Goal: Transaction & Acquisition: Purchase product/service

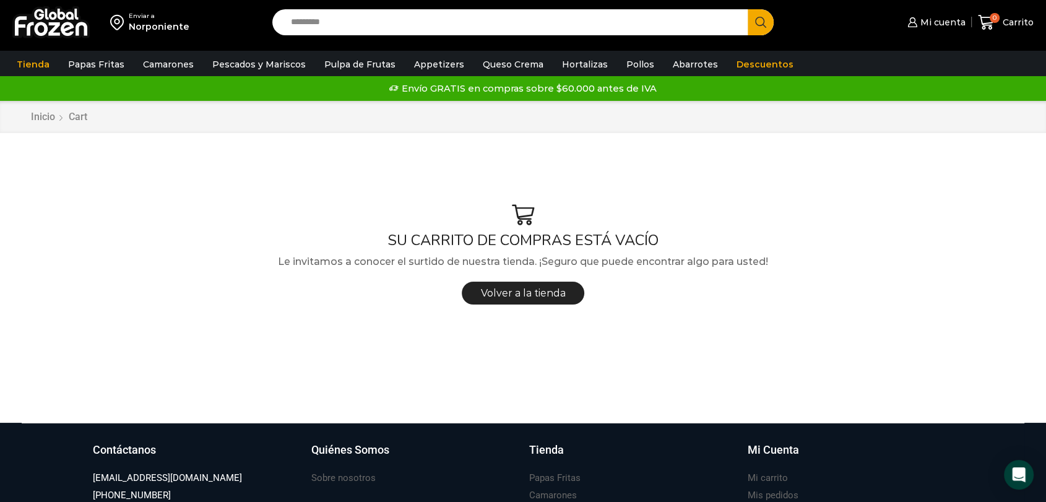
click at [459, 26] on input "Search input" at bounding box center [513, 22] width 457 height 26
type input "*****"
click at [748, 9] on button "Search" at bounding box center [761, 22] width 26 height 26
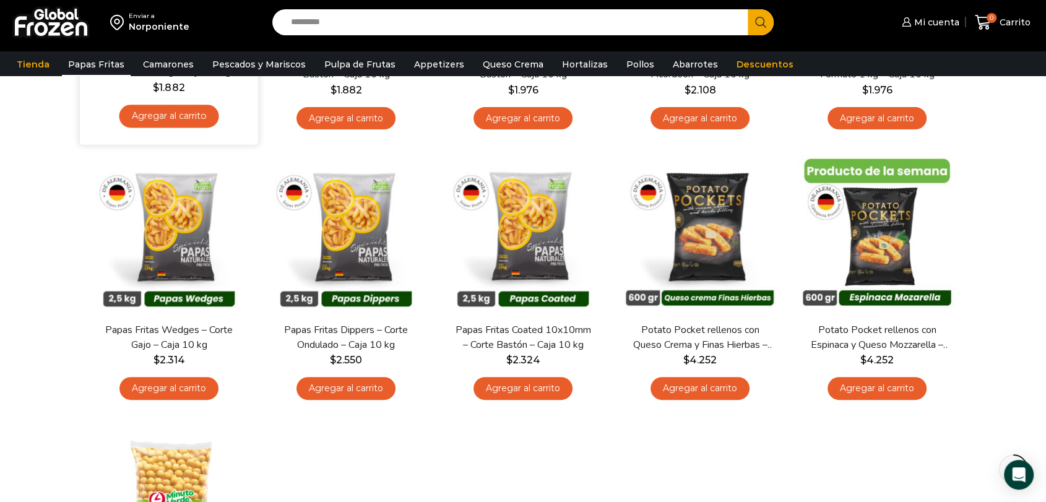
scroll to position [275, 0]
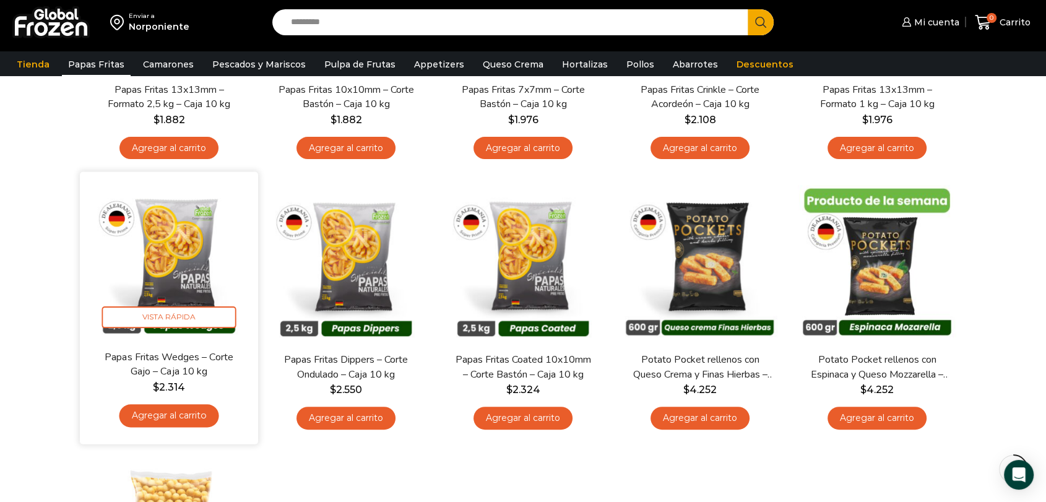
click at [200, 246] on img at bounding box center [169, 261] width 160 height 160
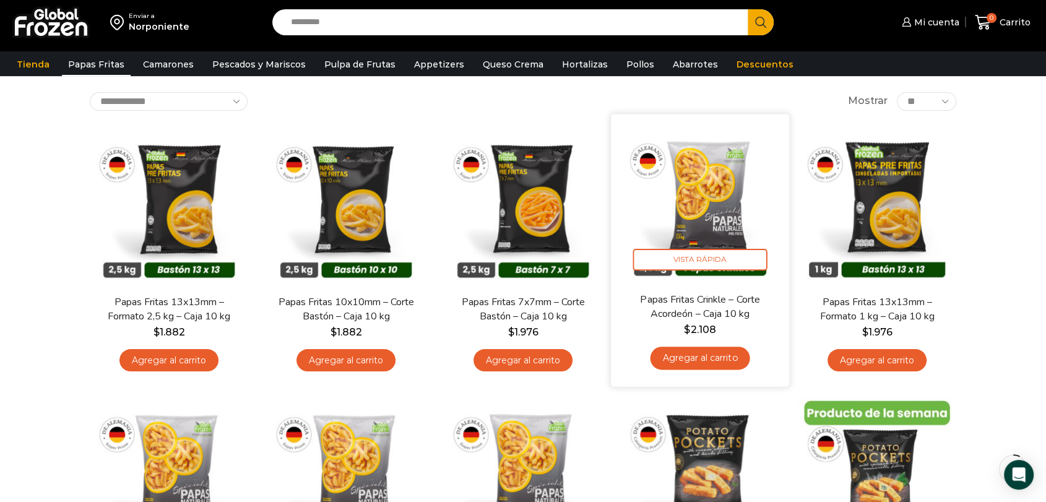
click at [679, 199] on img at bounding box center [700, 203] width 160 height 160
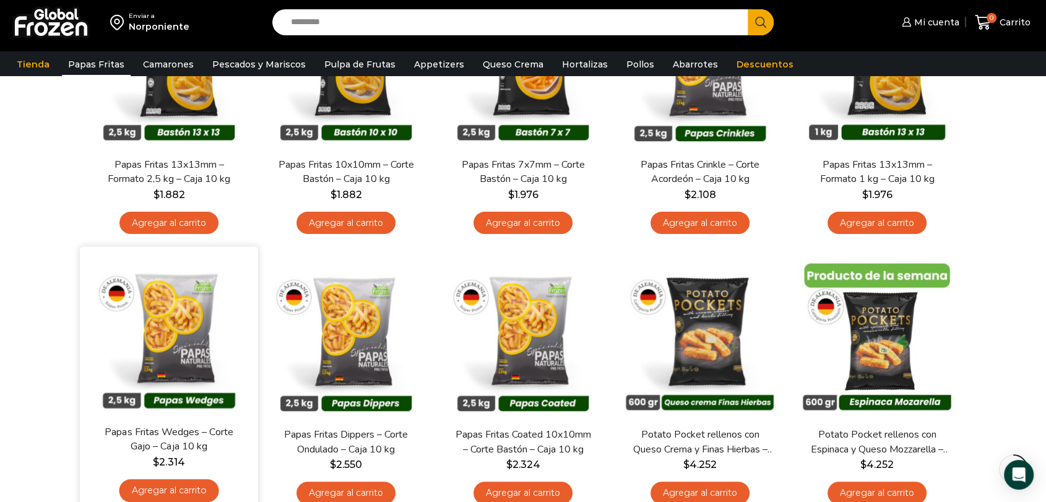
scroll to position [269, 0]
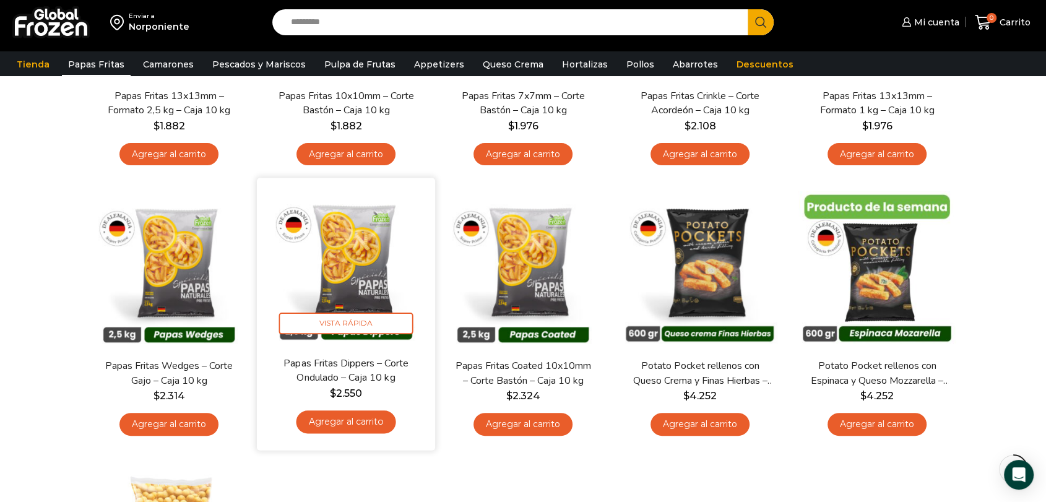
click at [323, 261] on img at bounding box center [346, 268] width 160 height 160
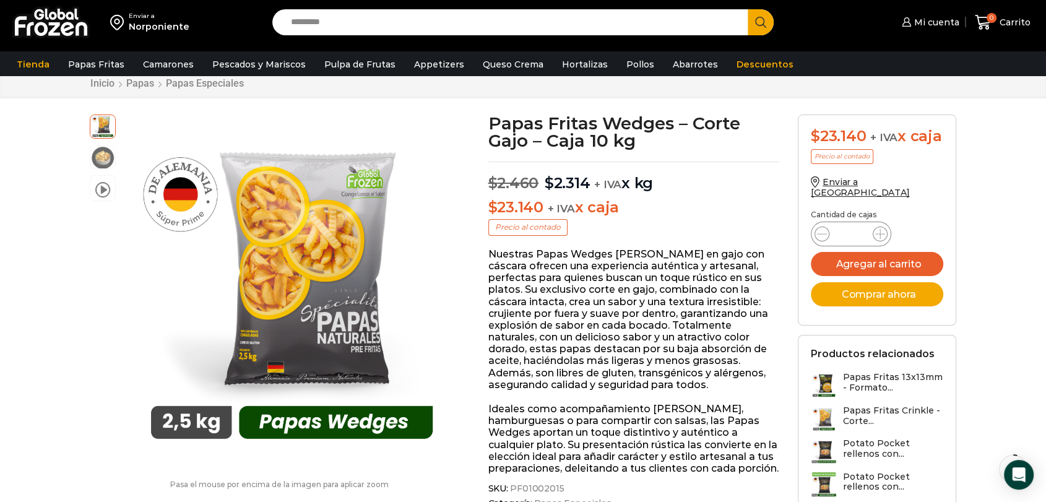
scroll to position [69, 0]
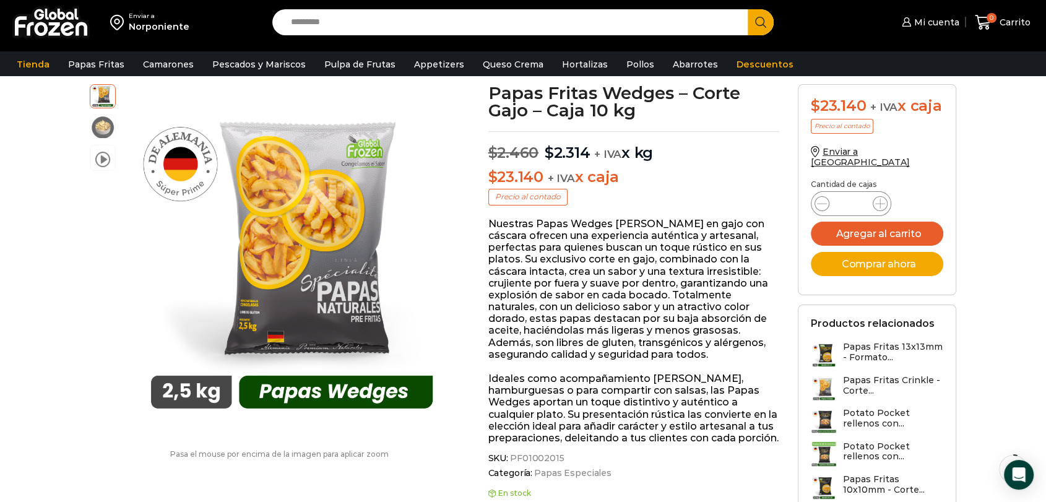
drag, startPoint x: 851, startPoint y: 194, endPoint x: 842, endPoint y: 194, distance: 9.3
click at [842, 195] on input "*" at bounding box center [851, 203] width 24 height 17
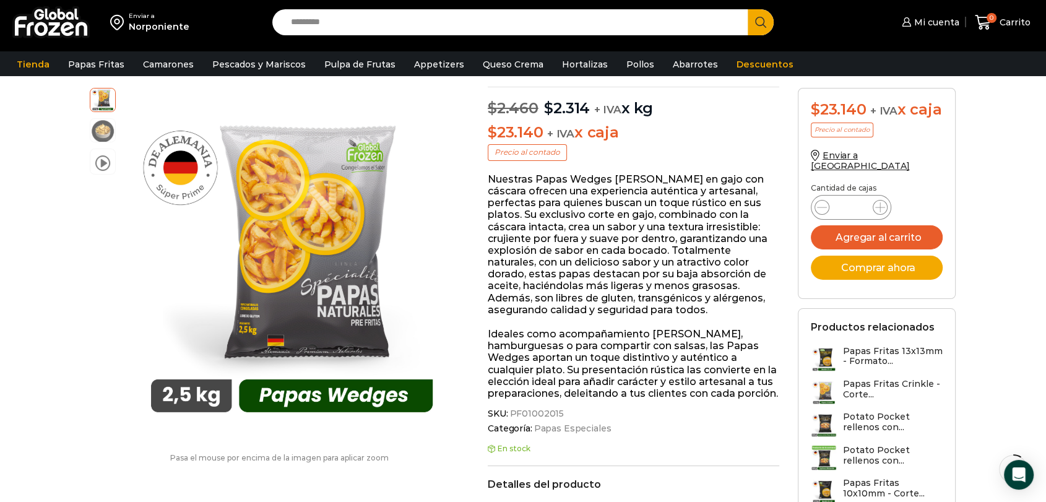
scroll to position [138, 0]
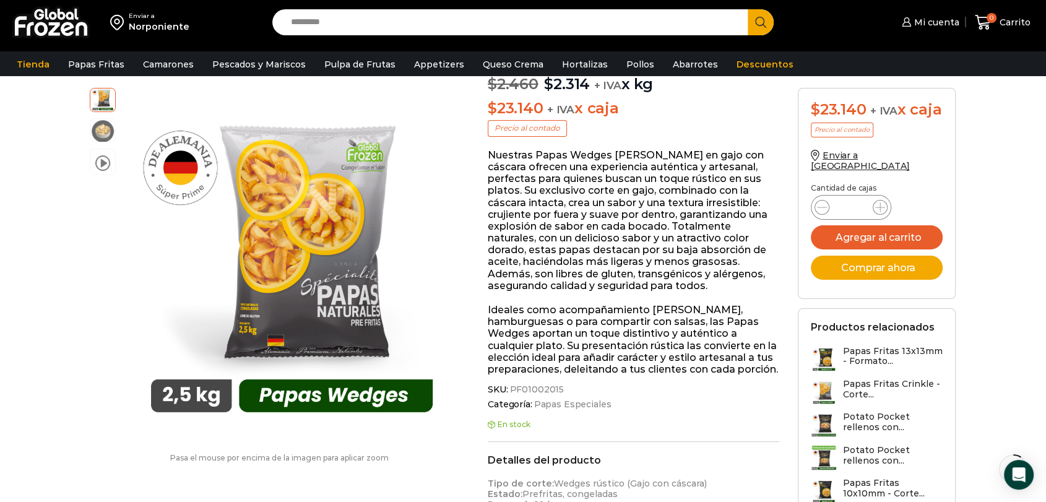
click at [854, 199] on input "*" at bounding box center [851, 207] width 24 height 17
drag, startPoint x: 840, startPoint y: 193, endPoint x: 848, endPoint y: 191, distance: 8.3
click at [848, 199] on input "*" at bounding box center [851, 207] width 24 height 17
click at [882, 202] on icon at bounding box center [880, 207] width 10 height 10
click at [877, 202] on icon at bounding box center [880, 207] width 10 height 10
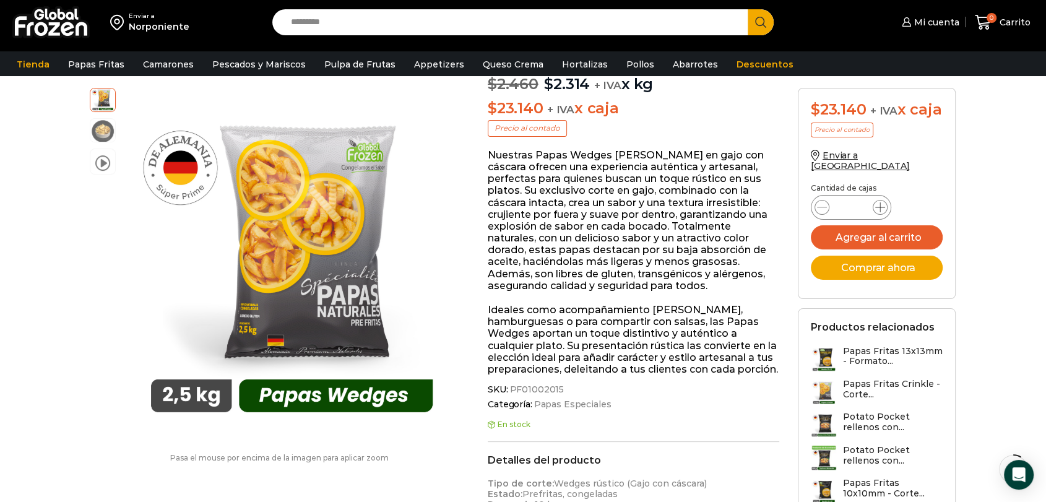
click at [877, 202] on icon at bounding box center [880, 207] width 10 height 10
type input "*"
click at [875, 225] on button "Agregar al carrito" at bounding box center [877, 237] width 132 height 24
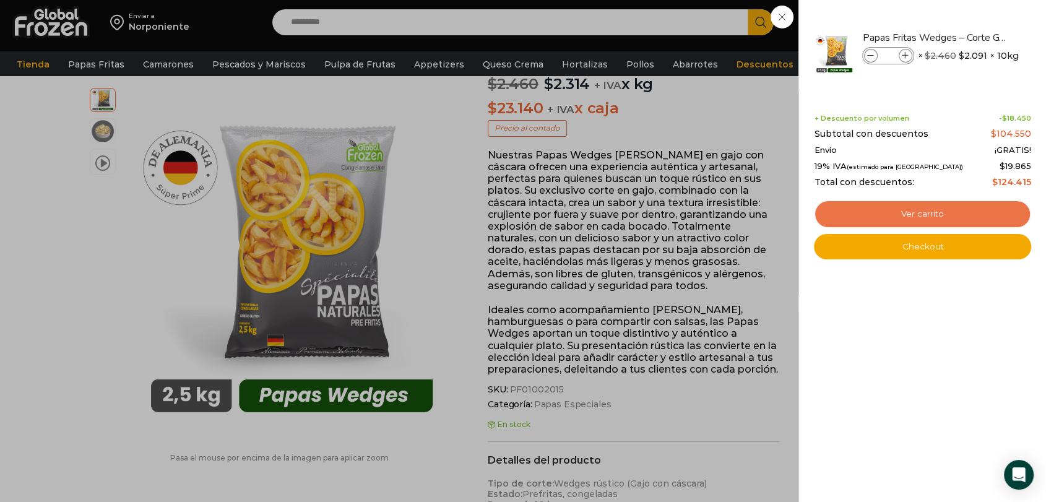
click at [875, 224] on link "Ver carrito" at bounding box center [922, 214] width 217 height 28
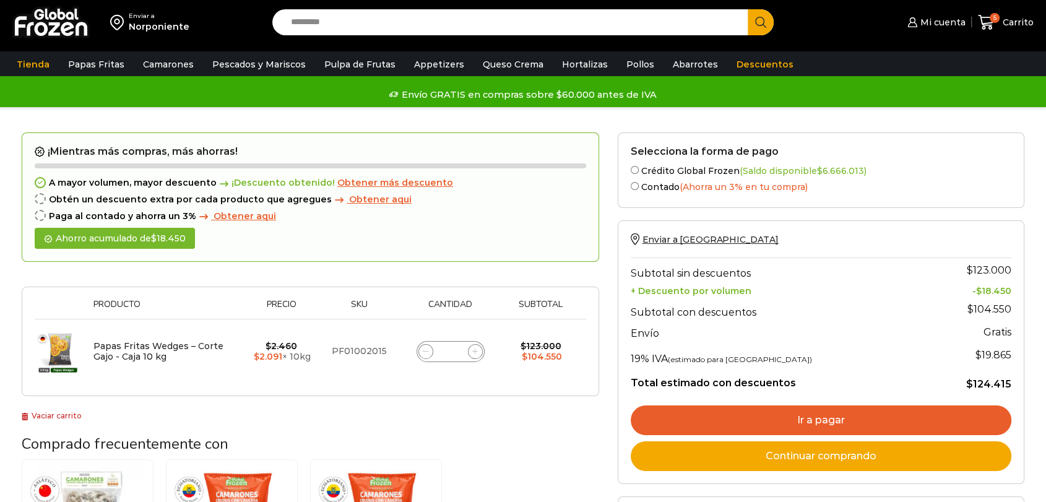
scroll to position [69, 0]
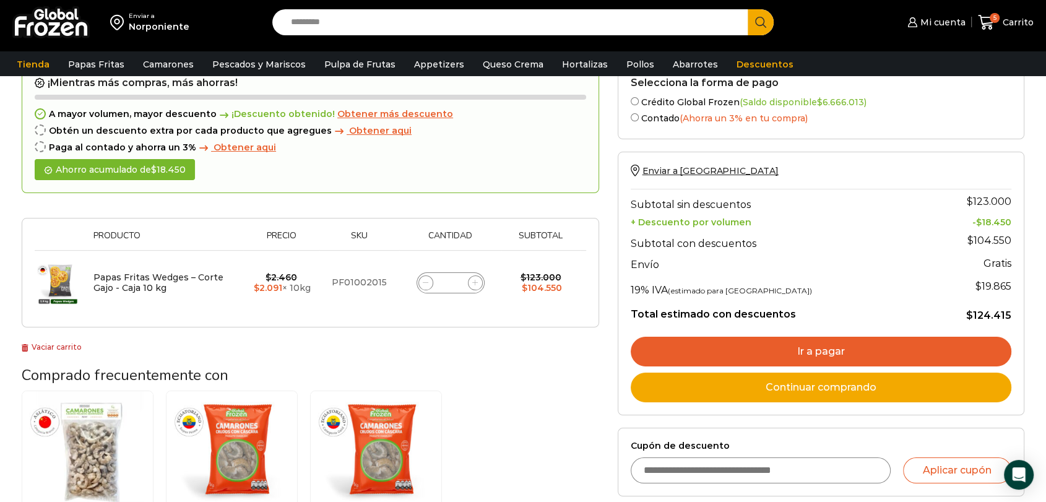
click at [473, 280] on icon at bounding box center [475, 283] width 6 height 6
type input "*"
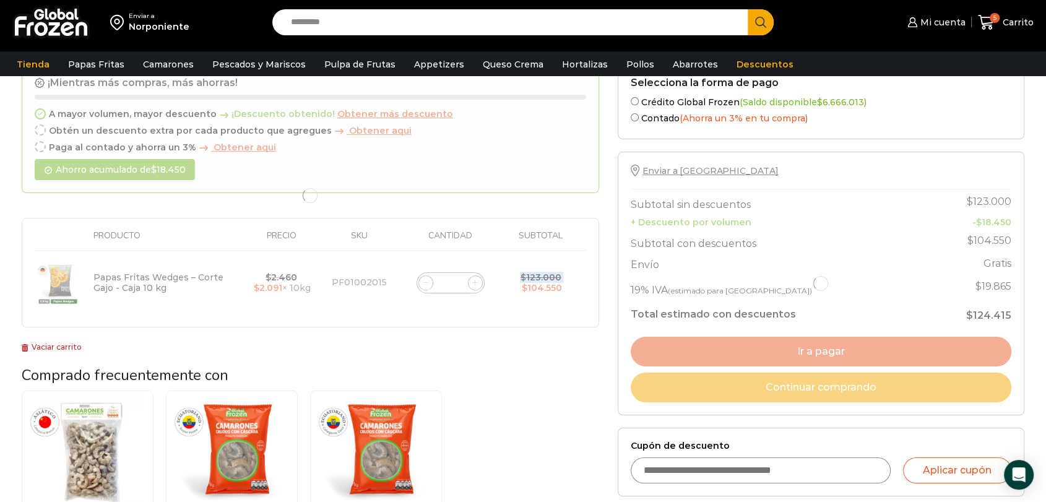
click at [473, 279] on div at bounding box center [311, 196] width 578 height 264
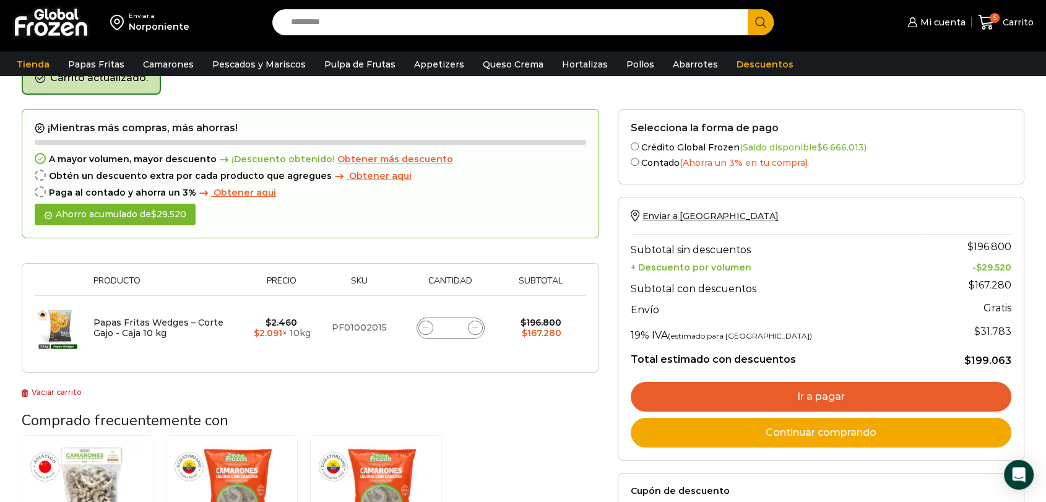
scroll to position [69, 0]
click at [473, 328] on icon at bounding box center [475, 328] width 6 height 6
type input "**"
